Goal: Book appointment/travel/reservation

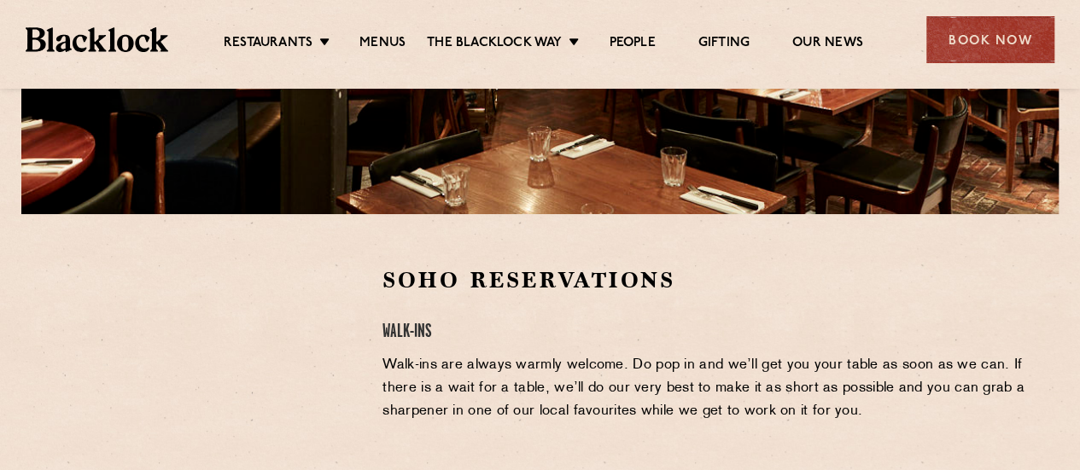
scroll to position [386, 0]
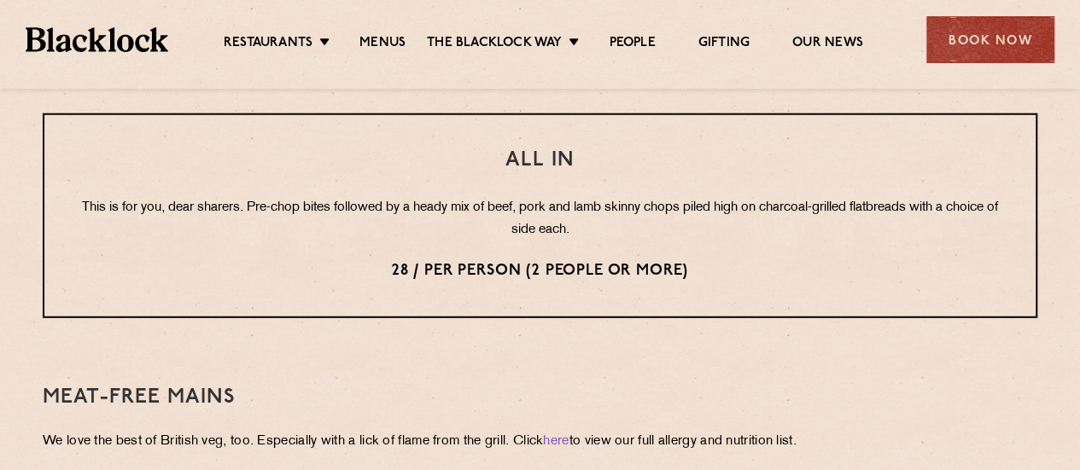
scroll to position [2123, 0]
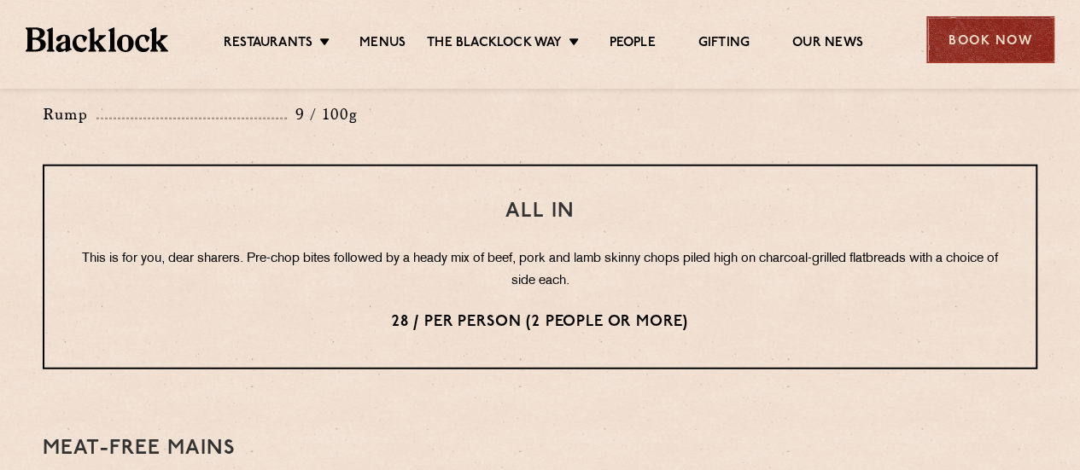
click at [979, 36] on div "Book Now" at bounding box center [990, 39] width 128 height 47
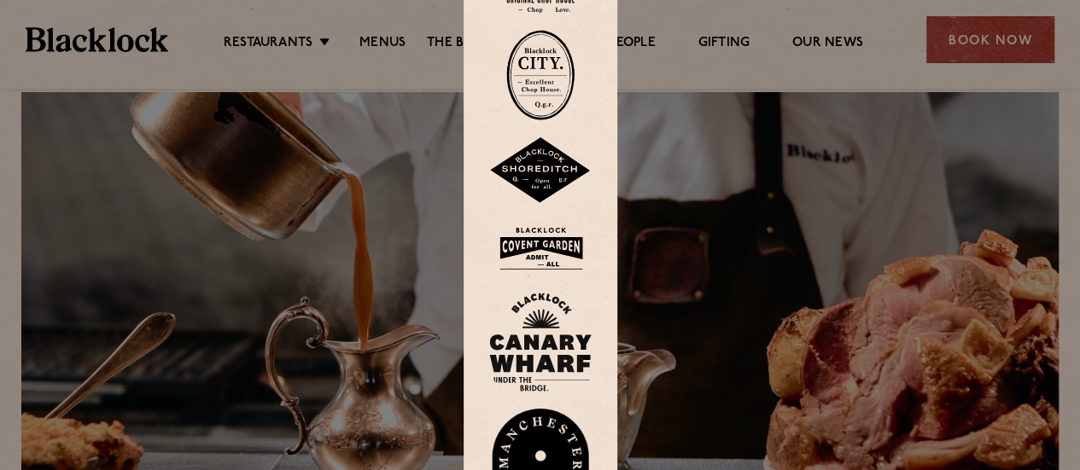
scroll to position [0, 0]
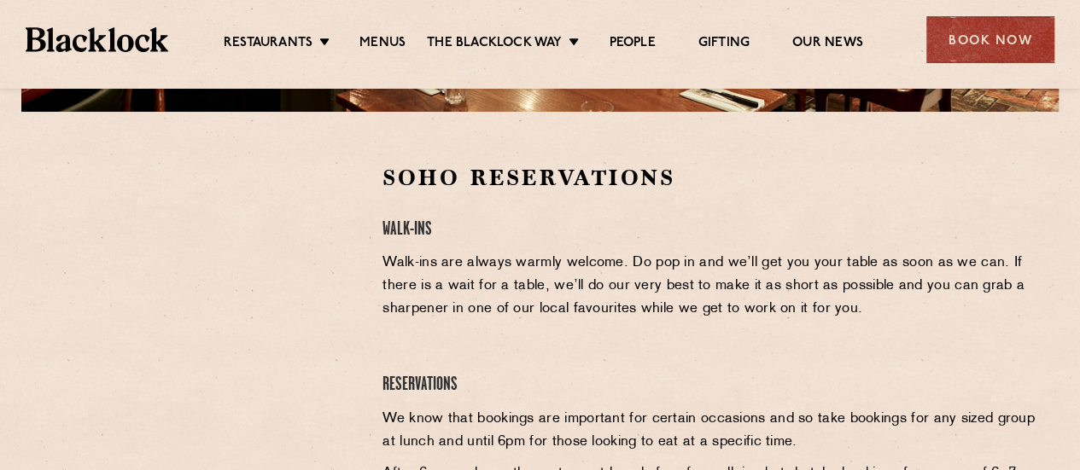
scroll to position [504, 0]
